Goal: Task Accomplishment & Management: Manage account settings

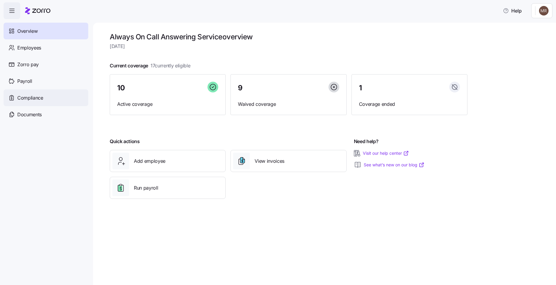
click at [32, 99] on span "Compliance" at bounding box center [30, 97] width 26 height 7
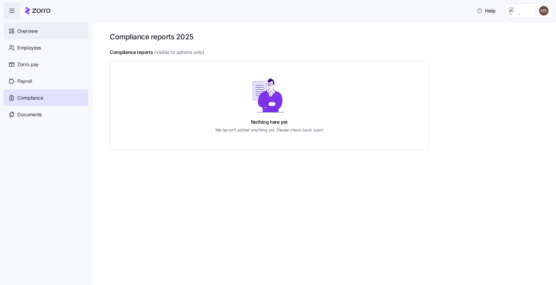
click at [24, 32] on span "Overview" at bounding box center [27, 30] width 20 height 7
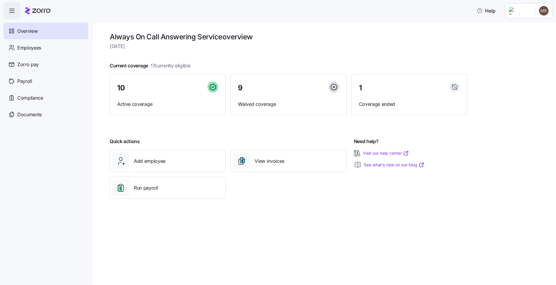
click at [16, 13] on span "button" at bounding box center [12, 11] width 16 height 16
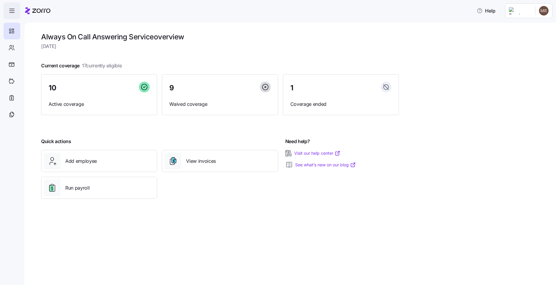
click at [15, 9] on icon "button" at bounding box center [11, 10] width 7 height 7
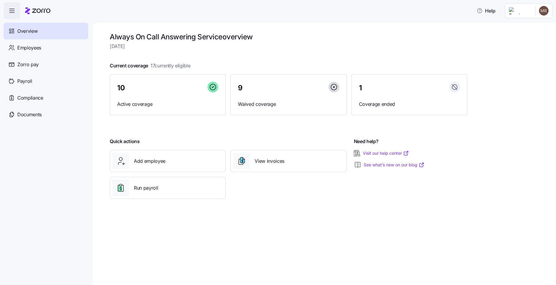
click at [510, 12] on html "Help Overview Employees Zorro pay Payroll Compliance Documents Always On Call A…" at bounding box center [278, 140] width 556 height 281
click at [525, 37] on div "Company setup" at bounding box center [527, 36] width 39 height 7
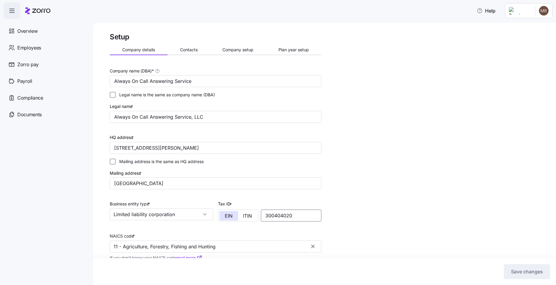
click at [307, 215] on input "300404020" at bounding box center [291, 215] width 60 height 12
click at [313, 247] on icon "button" at bounding box center [313, 247] width 4 height 4
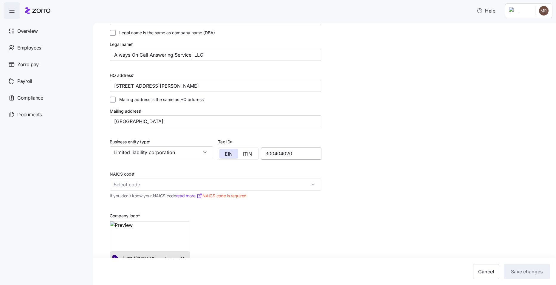
scroll to position [79, 0]
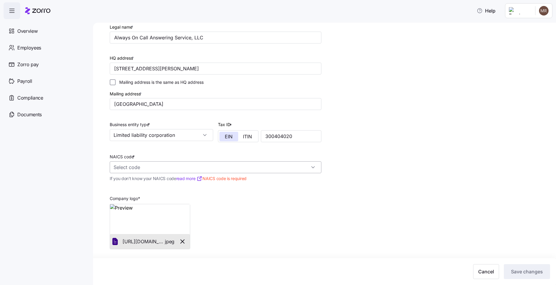
click at [310, 169] on div at bounding box center [216, 167] width 212 height 12
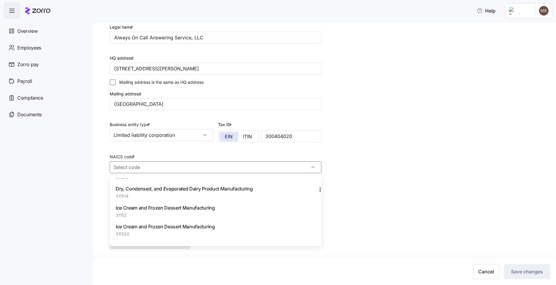
scroll to position [6117, 0]
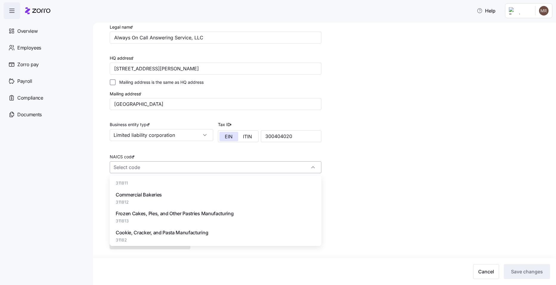
paste input "561421"
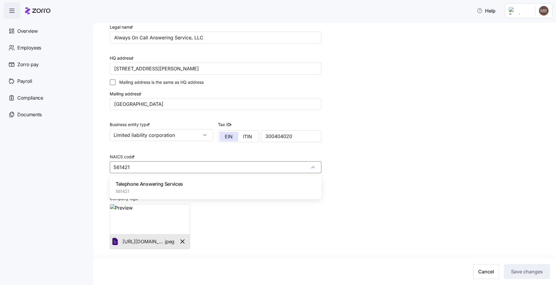
click at [144, 182] on span "Telephone Answering Services" at bounding box center [149, 183] width 67 height 7
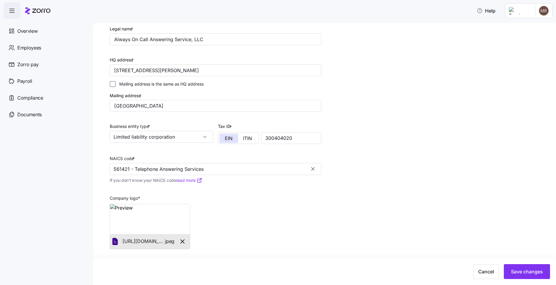
scroll to position [77, 0]
type input "561421 - Telephone Answering Services"
click at [532, 269] on span "Save changes" at bounding box center [527, 271] width 32 height 7
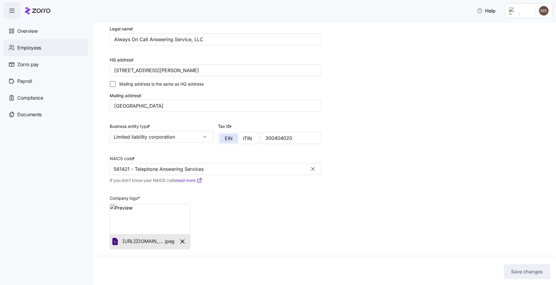
click at [23, 49] on span "Employees" at bounding box center [29, 47] width 24 height 7
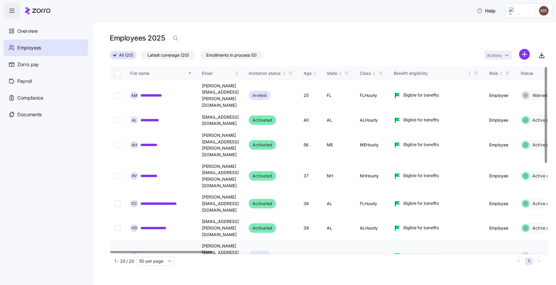
click at [117, 253] on input "Select record 7" at bounding box center [117, 256] width 6 height 6
checkbox input "true"
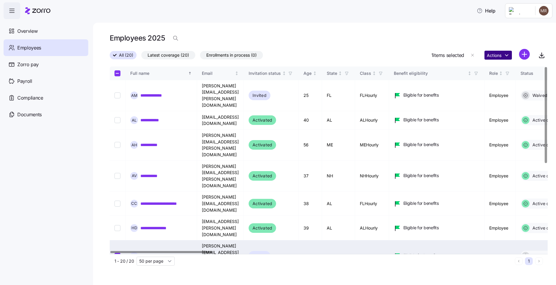
click at [496, 57] on html "**********" at bounding box center [278, 140] width 556 height 281
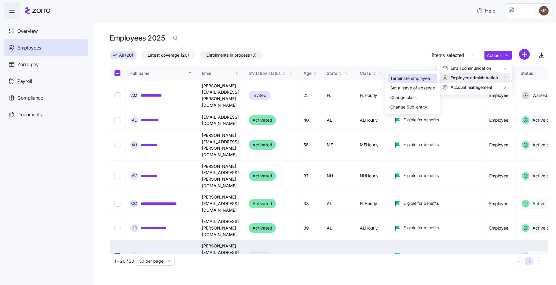
click at [419, 81] on div "Terminate employee" at bounding box center [410, 78] width 40 height 7
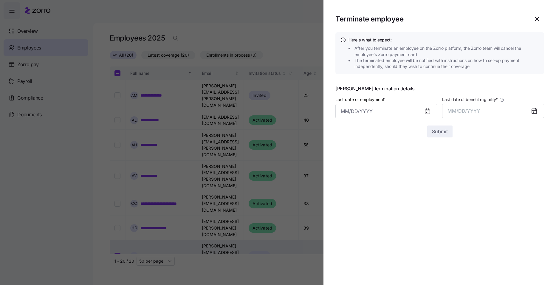
click at [429, 113] on icon at bounding box center [427, 111] width 5 height 5
click at [364, 113] on input "Last date of employment *" at bounding box center [386, 111] width 102 height 14
click at [427, 111] on icon at bounding box center [427, 111] width 5 height 0
click at [369, 113] on input "Last date of employment *" at bounding box center [386, 111] width 102 height 14
click at [346, 132] on icon "button" at bounding box center [347, 131] width 7 height 7
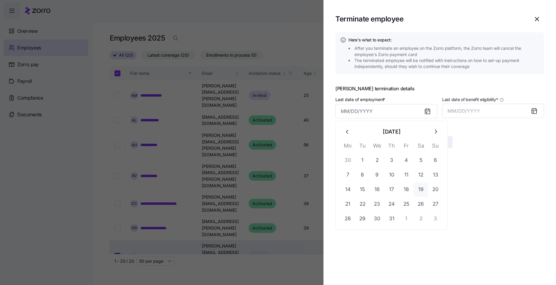
click at [423, 188] on button "19" at bounding box center [421, 189] width 14 height 14
type input "[DATE]"
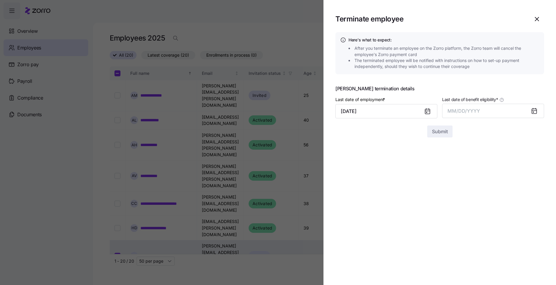
click at [535, 110] on icon at bounding box center [534, 111] width 5 height 5
click at [515, 111] on button "MM/DD/YYYY" at bounding box center [493, 111] width 102 height 14
click at [495, 181] on button "Aug" at bounding box center [498, 177] width 34 height 14
click at [532, 109] on icon at bounding box center [534, 111] width 5 height 5
click at [484, 110] on button "[DATE]" at bounding box center [493, 111] width 102 height 14
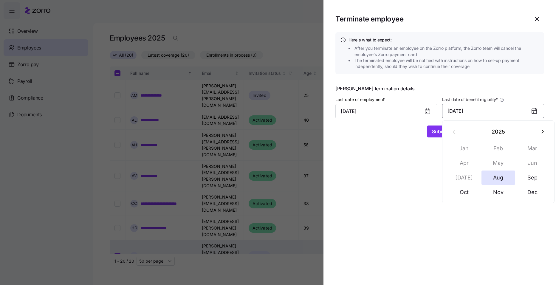
click at [470, 109] on button "[DATE]" at bounding box center [493, 111] width 102 height 14
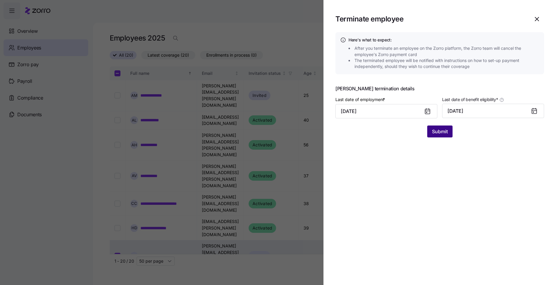
click at [436, 132] on span "Submit" at bounding box center [440, 131] width 16 height 7
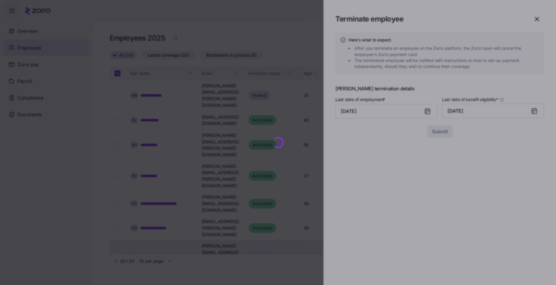
checkbox input "false"
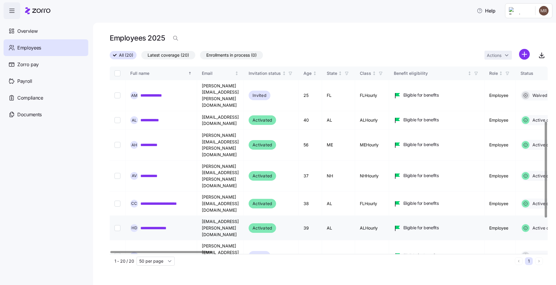
scroll to position [169, 0]
